Goal: Information Seeking & Learning: Learn about a topic

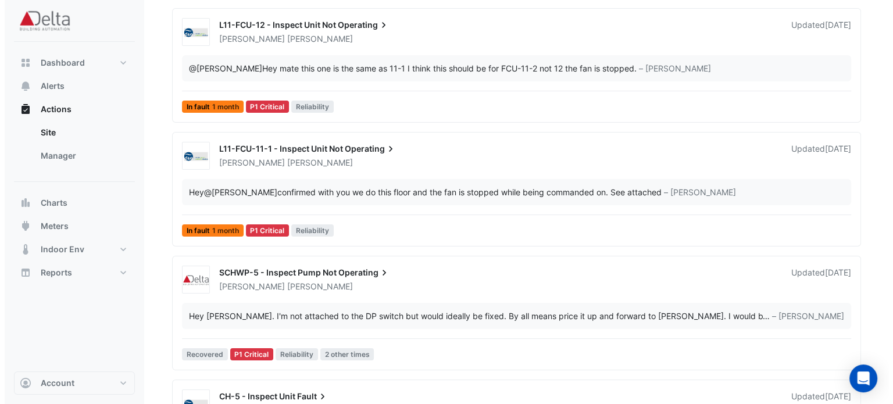
scroll to position [174, 0]
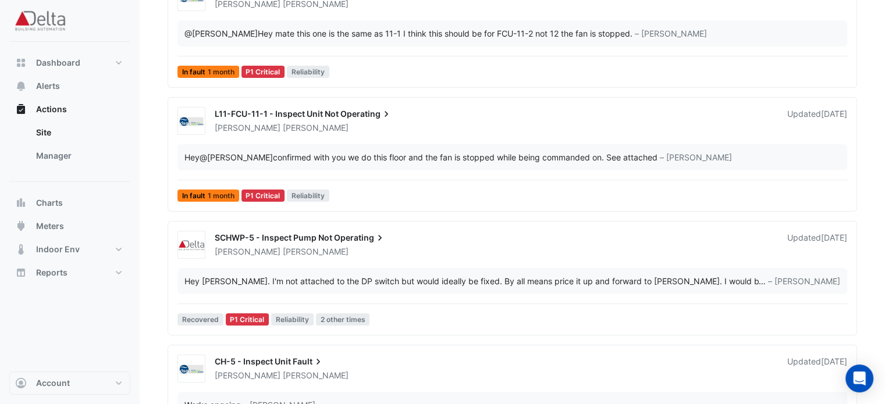
click at [380, 279] on div "Hey [PERSON_NAME]. I'm not attached to the DP switch but would ideally be fixed…" at bounding box center [471, 281] width 574 height 12
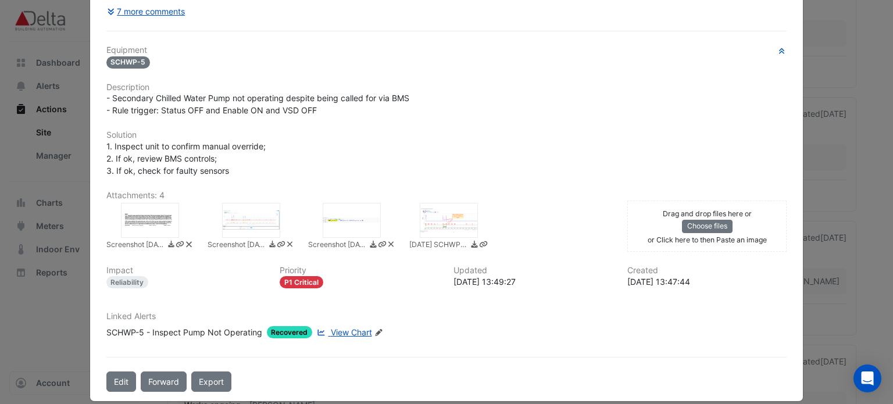
scroll to position [201, 0]
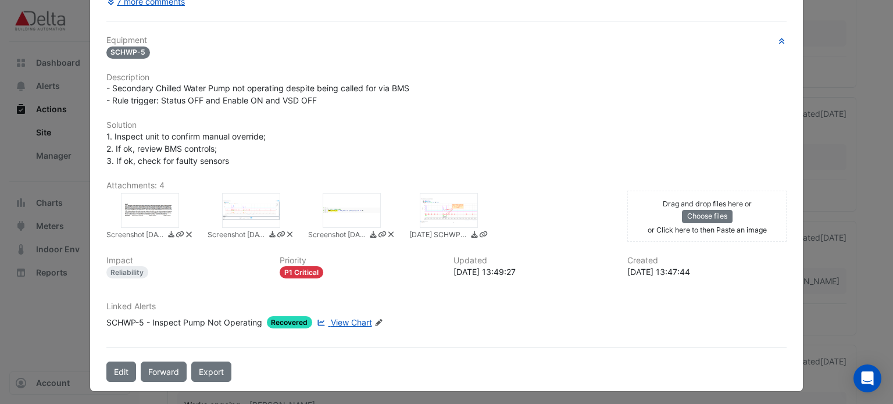
click at [437, 206] on div at bounding box center [449, 210] width 58 height 35
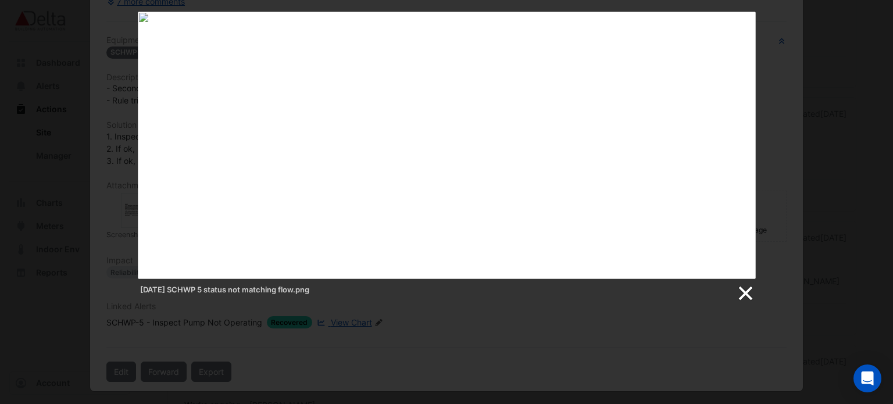
click at [746, 295] on link at bounding box center [744, 293] width 17 height 17
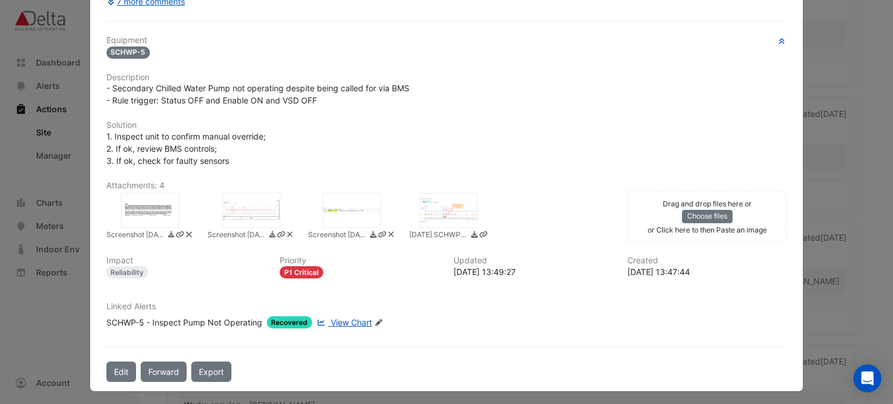
click at [330, 213] on div at bounding box center [352, 210] width 58 height 35
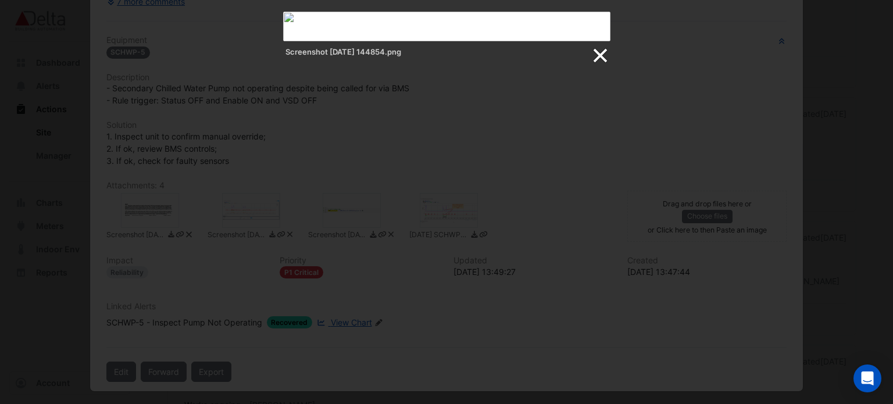
click at [602, 56] on link at bounding box center [599, 55] width 17 height 17
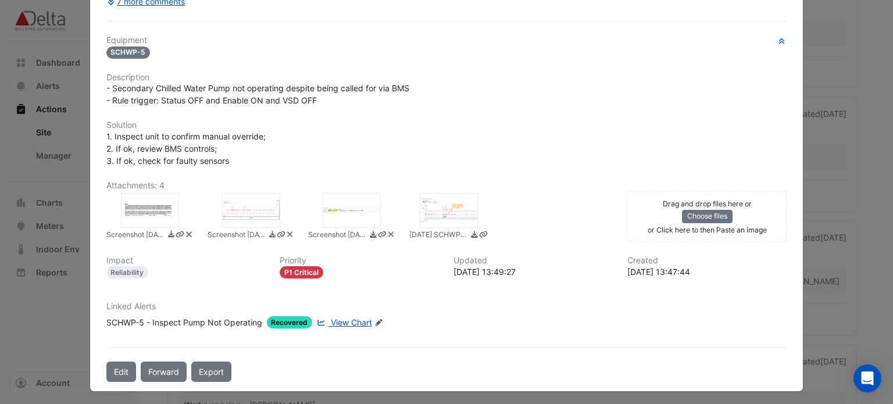
click at [240, 202] on div at bounding box center [251, 210] width 58 height 35
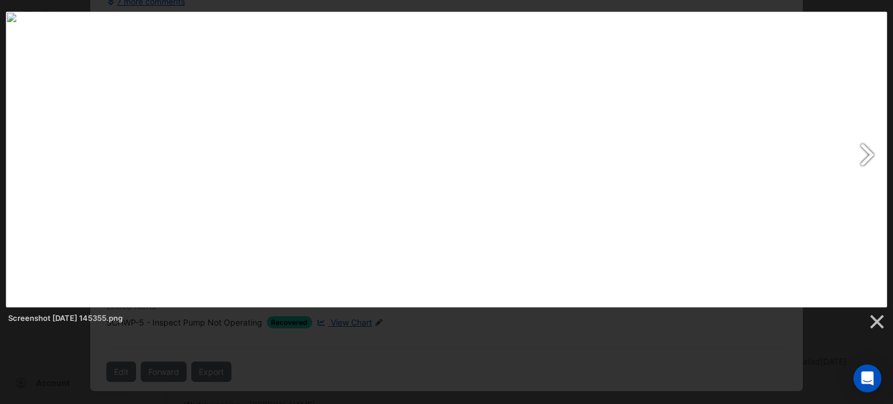
click at [871, 16] on link at bounding box center [605, 160] width 564 height 296
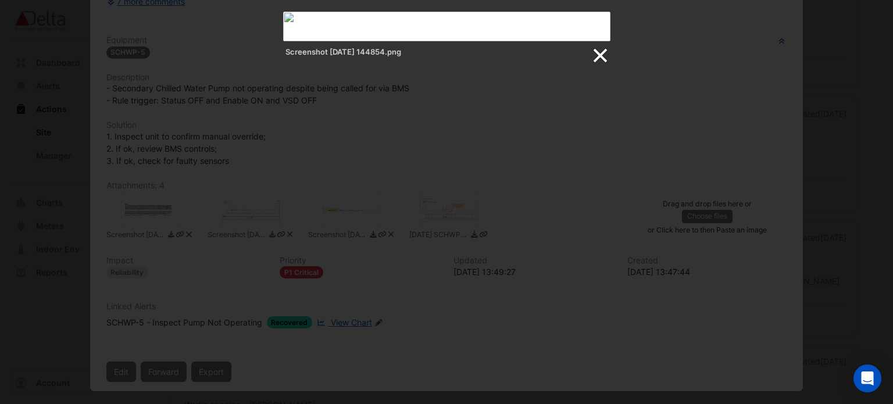
click at [605, 57] on link at bounding box center [599, 55] width 17 height 17
